Goal: Task Accomplishment & Management: Manage account settings

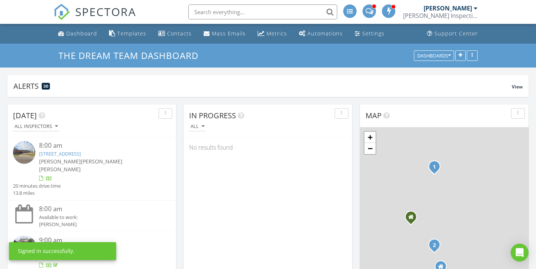
scroll to position [160, 169]
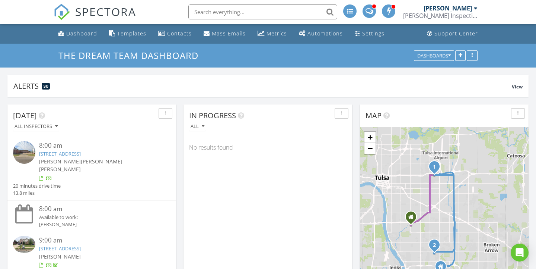
click at [450, 17] on div "[PERSON_NAME] Inspections of Tulsa, Inc" at bounding box center [440, 15] width 74 height 7
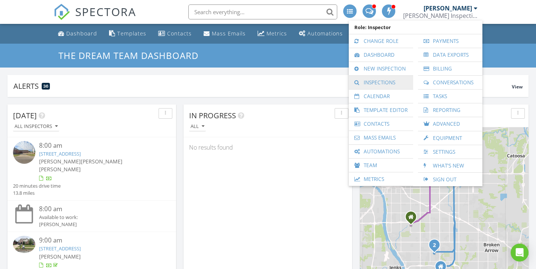
click at [387, 80] on link "Inspections" at bounding box center [381, 82] width 57 height 13
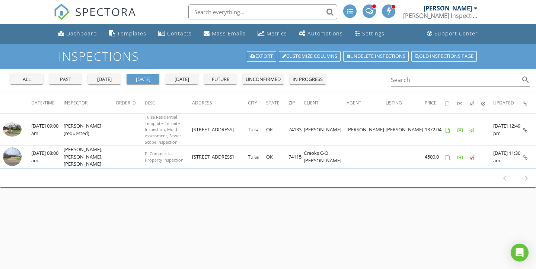
click at [108, 80] on div "yesterday" at bounding box center [104, 79] width 27 height 7
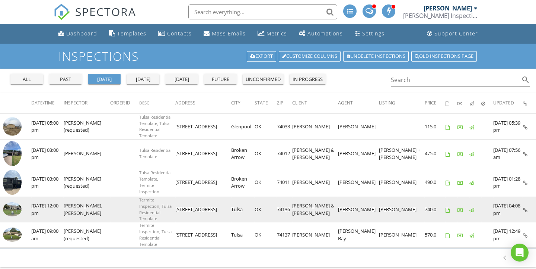
click at [10, 204] on img at bounding box center [12, 209] width 19 height 14
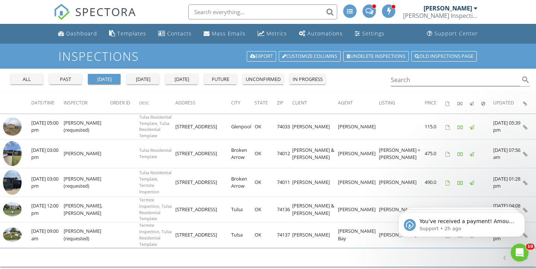
click at [216, 11] on input "text" at bounding box center [262, 11] width 149 height 15
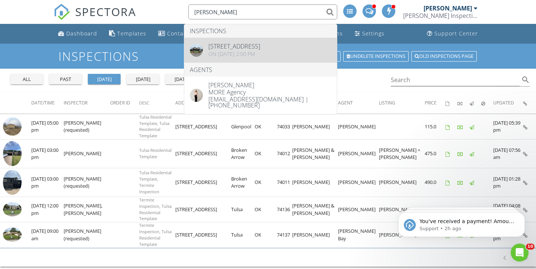
type input "caitlyn stowers"
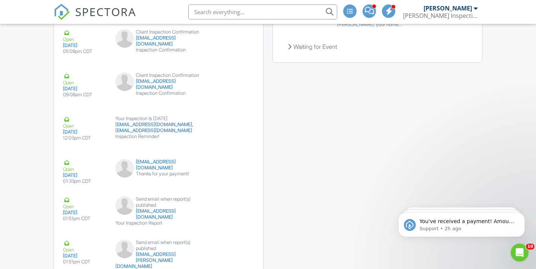
scroll to position [1165, 0]
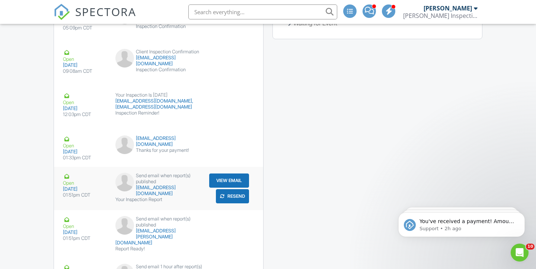
click at [218, 173] on button "View Email" at bounding box center [229, 180] width 40 height 14
click at [275, 13] on input "text" at bounding box center [262, 11] width 149 height 15
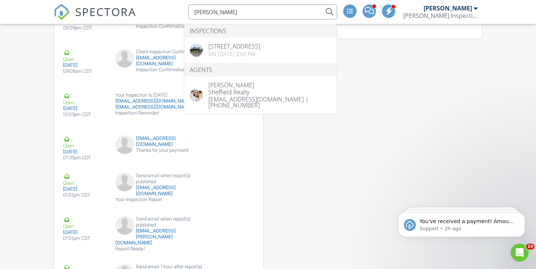
type input "[PERSON_NAME]"
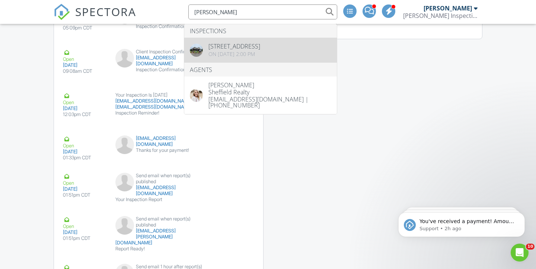
drag, startPoint x: 275, startPoint y: 13, endPoint x: 260, endPoint y: 48, distance: 37.7
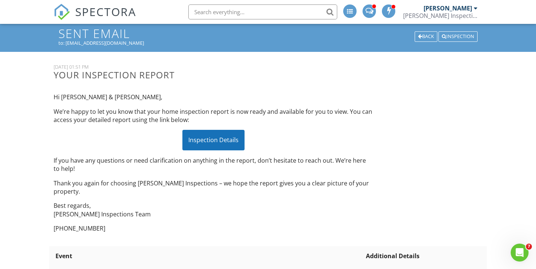
click at [238, 138] on div "Inspection Details" at bounding box center [214, 140] width 62 height 20
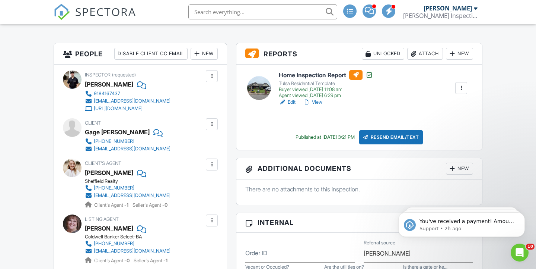
scroll to position [187, 0]
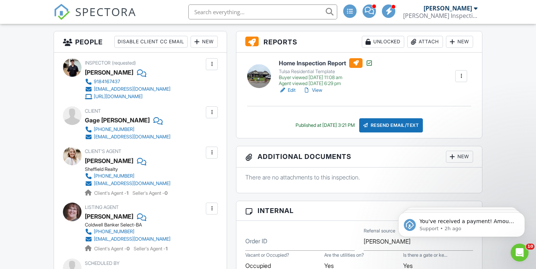
click at [211, 152] on div at bounding box center [211, 152] width 7 height 7
click at [203, 173] on li "Edit" at bounding box center [194, 175] width 38 height 19
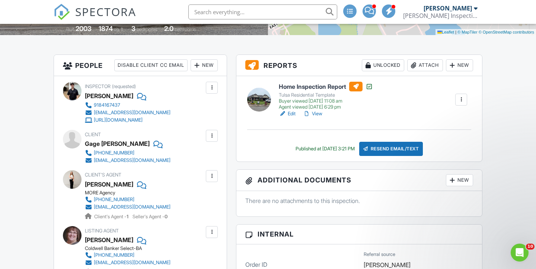
click at [213, 176] on div at bounding box center [211, 175] width 7 height 7
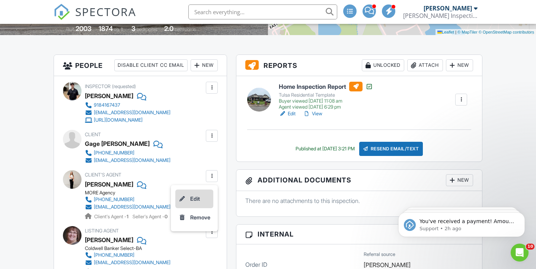
click at [200, 199] on li "Edit" at bounding box center [194, 198] width 38 height 19
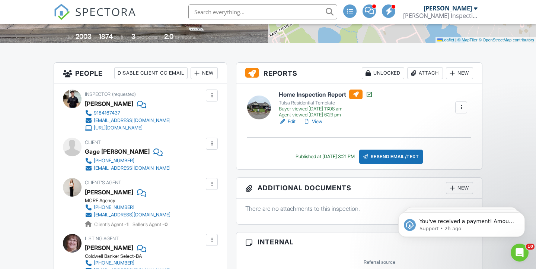
scroll to position [141, 0]
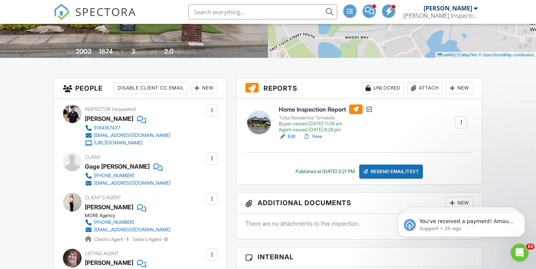
click at [317, 137] on link "View" at bounding box center [312, 136] width 19 height 7
